Goal: Transaction & Acquisition: Purchase product/service

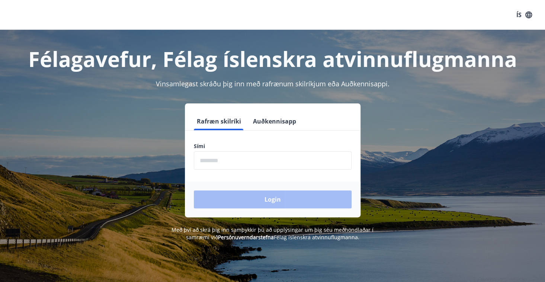
click at [212, 158] on input "phone" at bounding box center [273, 160] width 158 height 18
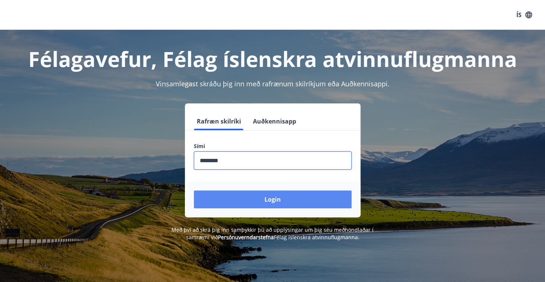
type input "********"
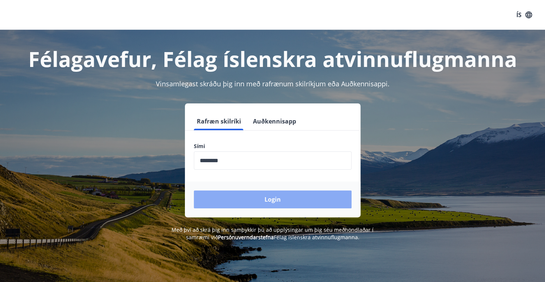
click at [267, 197] on button "Login" at bounding box center [273, 199] width 158 height 18
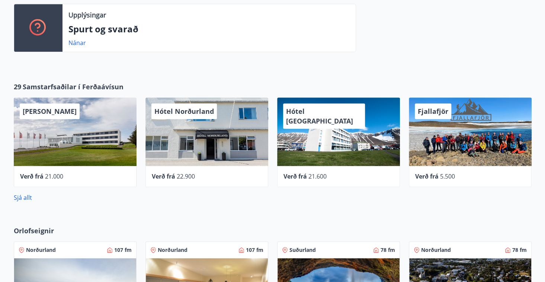
scroll to position [276, 0]
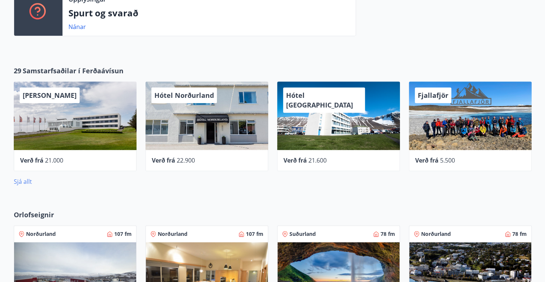
click at [20, 179] on link "Sjá allt" at bounding box center [23, 181] width 18 height 8
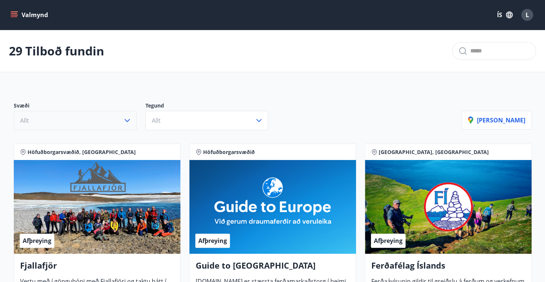
click at [114, 123] on button "Allt" at bounding box center [75, 120] width 123 height 19
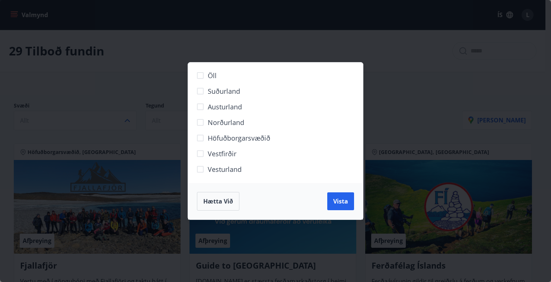
click at [217, 123] on span "Norðurland" at bounding box center [226, 123] width 36 height 10
click at [337, 200] on span "Vista" at bounding box center [340, 201] width 15 height 8
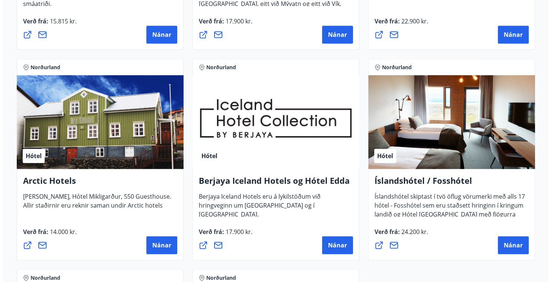
scroll to position [322, 0]
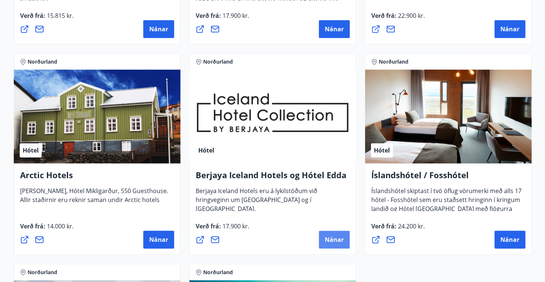
click at [329, 239] on span "Nánar" at bounding box center [334, 239] width 19 height 8
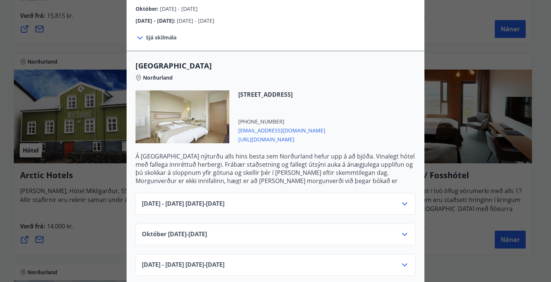
scroll to position [153, 0]
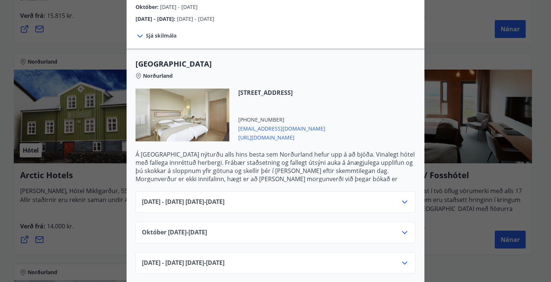
click at [402, 198] on icon at bounding box center [404, 202] width 9 height 9
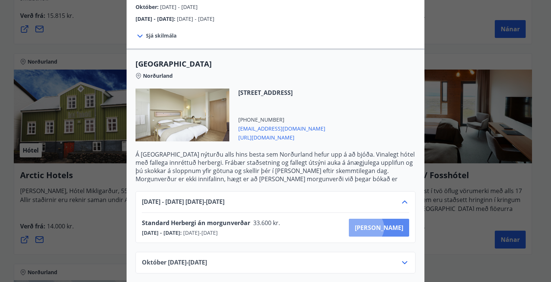
click at [392, 224] on span "Kaupa" at bounding box center [378, 228] width 48 height 8
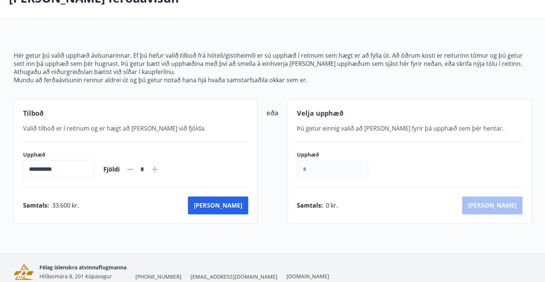
scroll to position [85, 0]
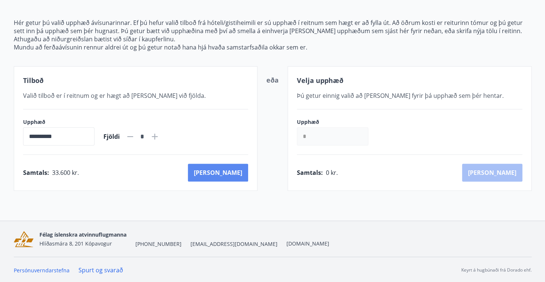
click at [234, 174] on button "Kaup" at bounding box center [218, 173] width 60 height 18
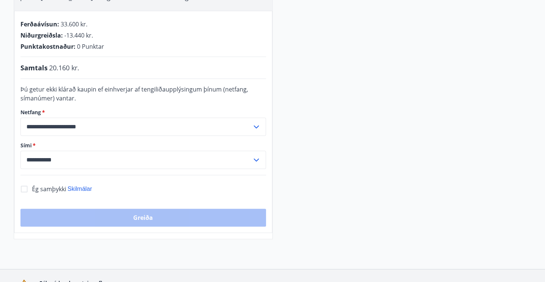
scroll to position [173, 0]
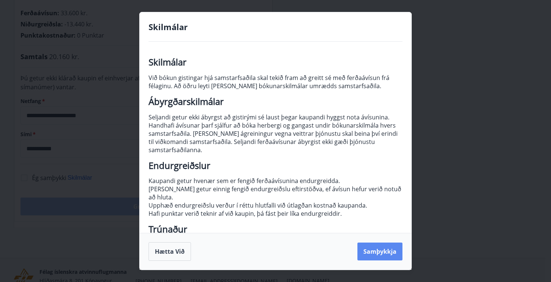
click at [372, 252] on button "Samþykkja" at bounding box center [379, 252] width 45 height 18
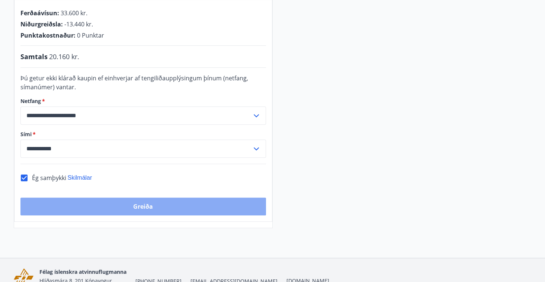
click at [133, 205] on button "Greiða" at bounding box center [142, 207] width 245 height 18
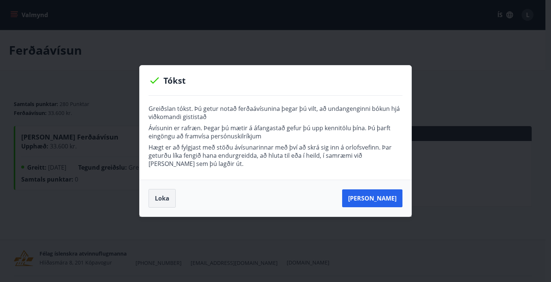
click at [167, 200] on button "Loka" at bounding box center [161, 198] width 27 height 19
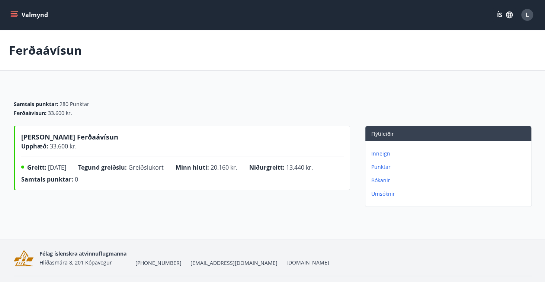
click at [385, 177] on p "Bókanir" at bounding box center [449, 180] width 157 height 7
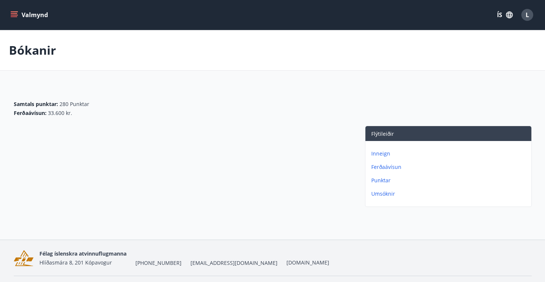
click at [392, 165] on p "Ferðaávísun" at bounding box center [449, 166] width 157 height 7
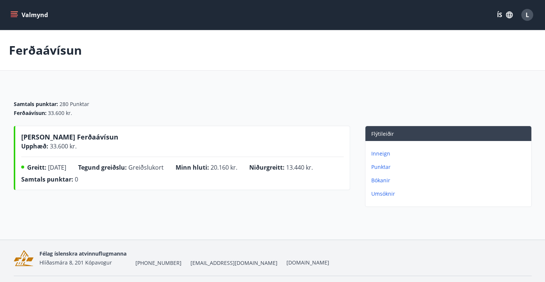
scroll to position [19, 0]
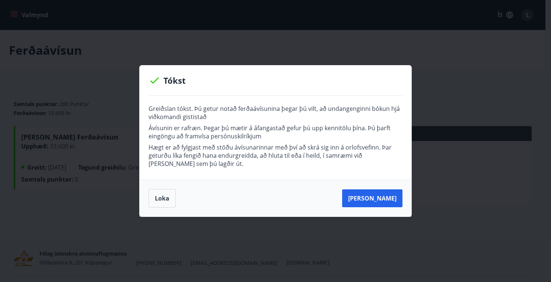
click at [175, 25] on div "Tókst Greiðslan tókst. Þú getur notað ferðaávísunina þegar þú vilt, að undangen…" at bounding box center [275, 141] width 551 height 282
